Goal: Transaction & Acquisition: Purchase product/service

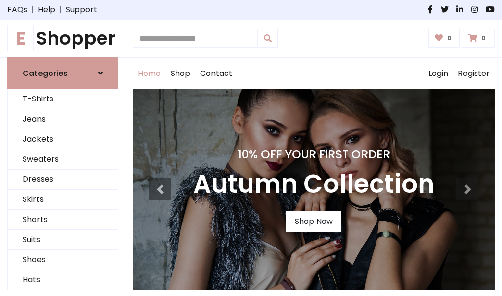
click at [251, 148] on h4 "10% Off Your First Order" at bounding box center [313, 155] width 241 height 14
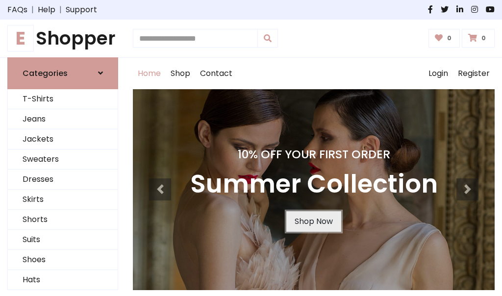
click at [313, 221] on link "Shop Now" at bounding box center [313, 221] width 55 height 21
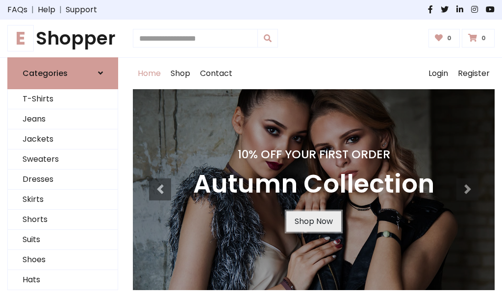
click at [313, 221] on link "Shop Now" at bounding box center [313, 221] width 55 height 21
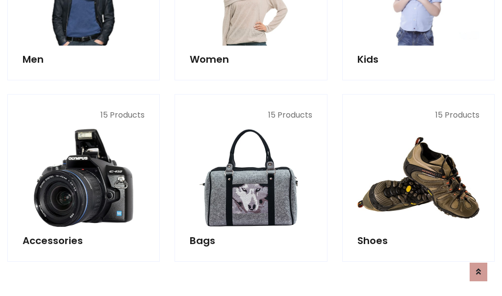
scroll to position [978, 0]
